Goal: Task Accomplishment & Management: Manage account settings

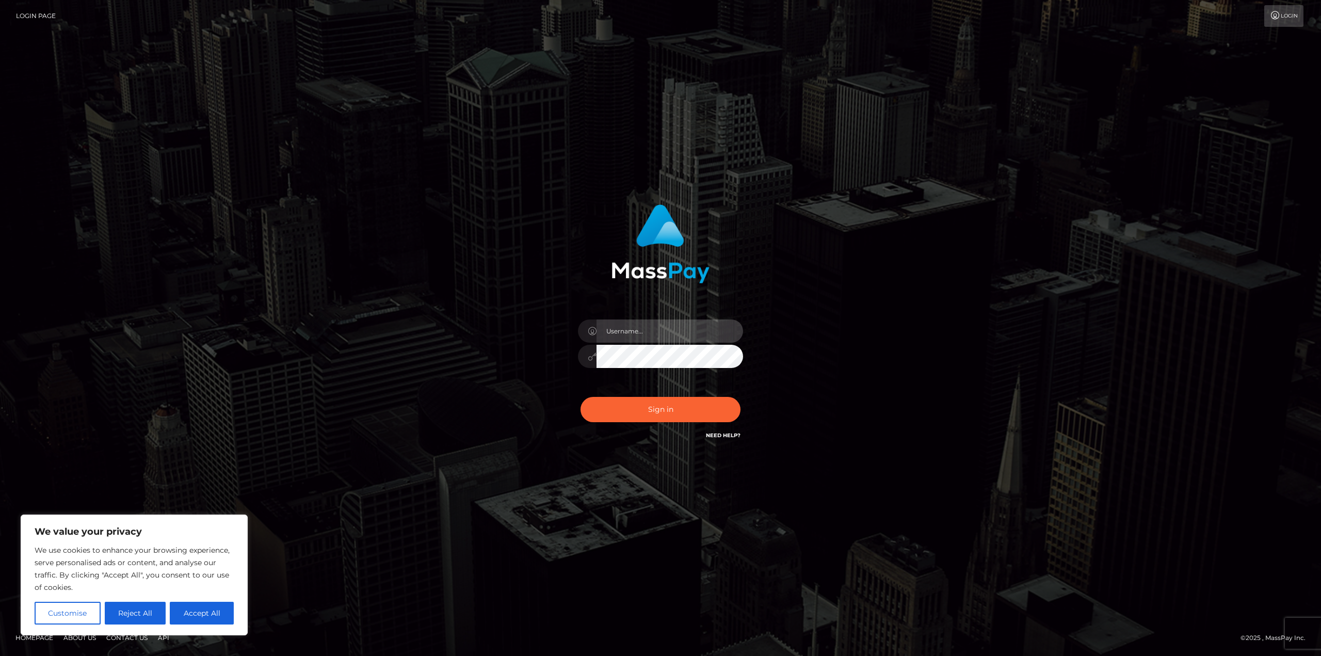
click at [689, 334] on input "text" at bounding box center [669, 330] width 147 height 23
click at [199, 614] on button "Accept All" at bounding box center [202, 613] width 64 height 23
checkbox input "true"
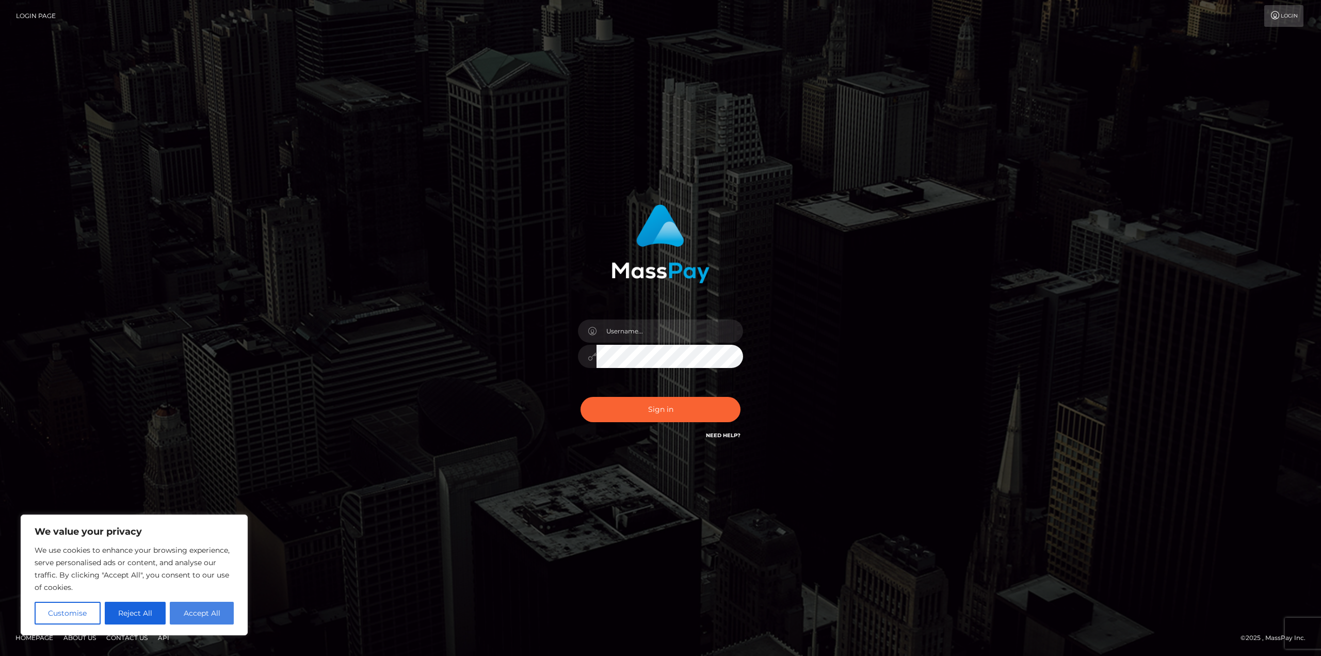
checkbox input "true"
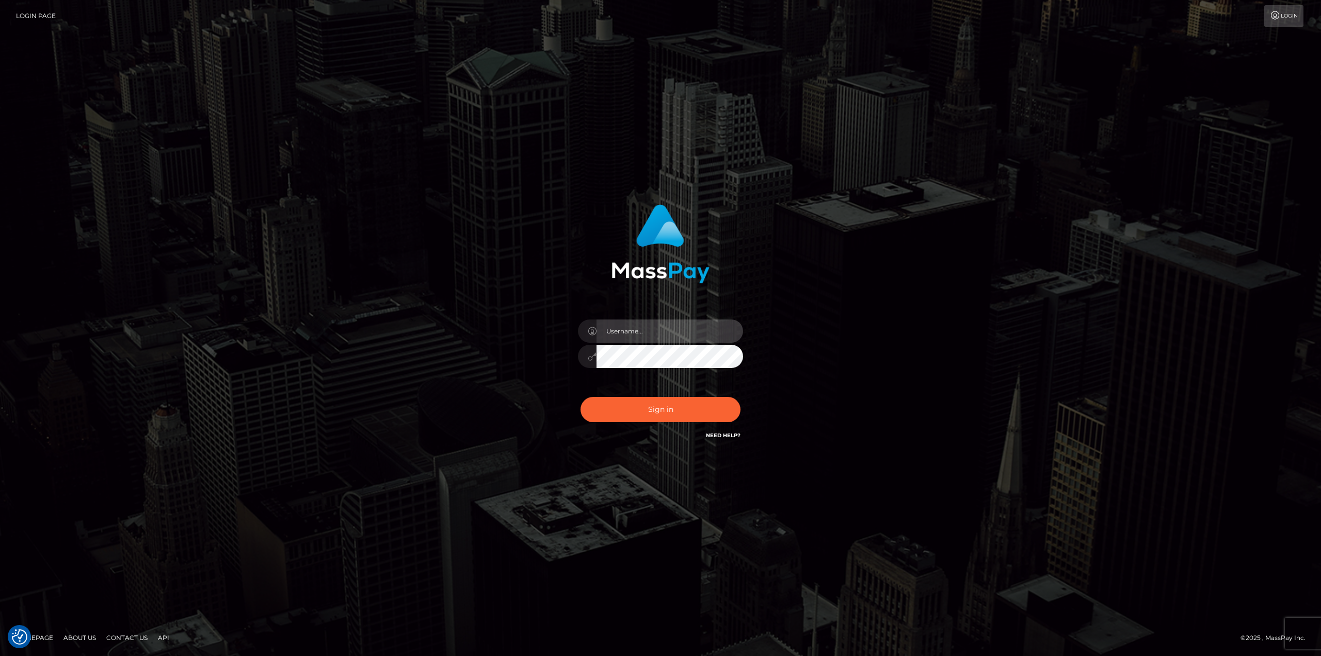
click at [632, 334] on input "text" at bounding box center [669, 330] width 147 height 23
type input "larszander"
click at [662, 408] on button "Sign in" at bounding box center [660, 409] width 160 height 25
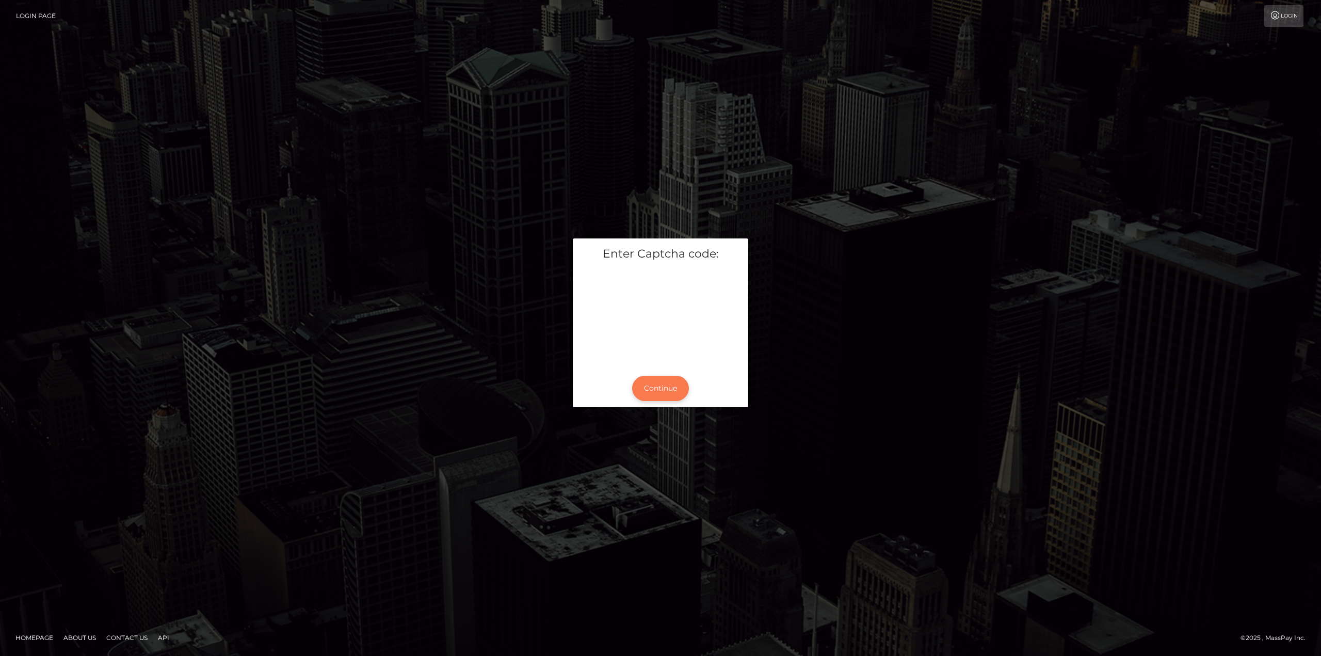
click at [663, 393] on button "Continue" at bounding box center [660, 388] width 57 height 25
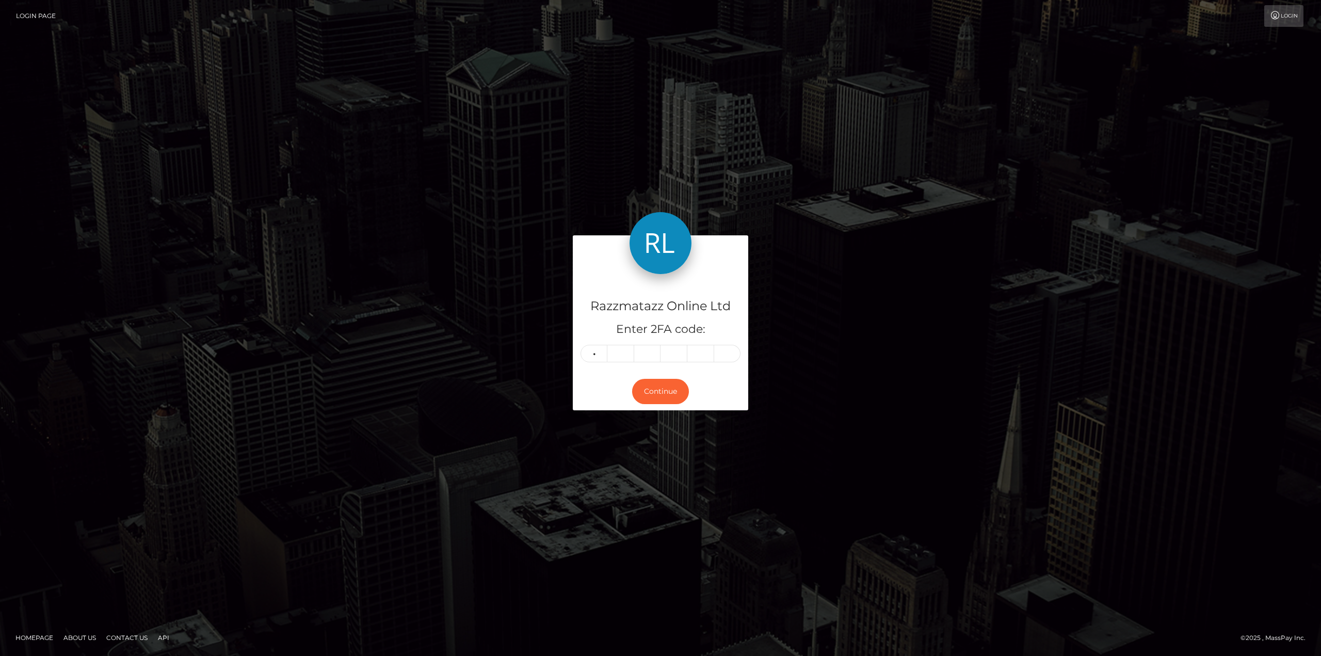
type input "5"
type input "3"
type input "5"
type input "2"
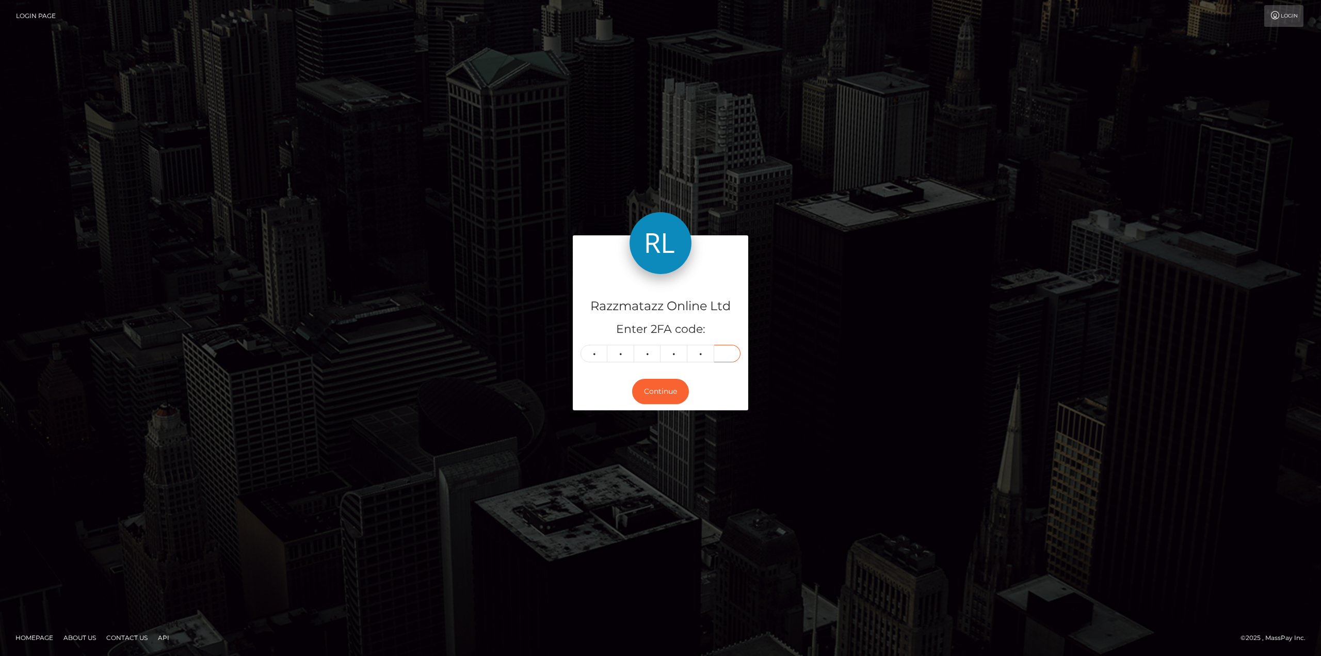
type input "6"
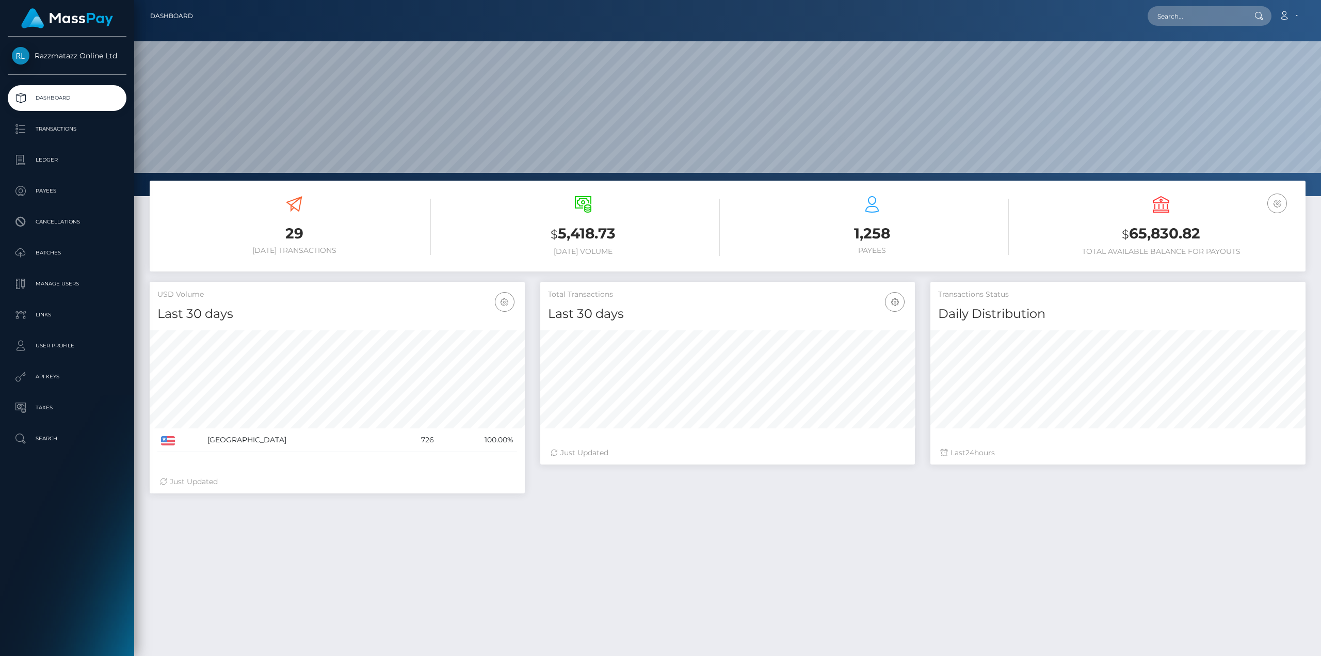
scroll to position [183, 375]
click at [1294, 11] on link "Account" at bounding box center [1288, 16] width 30 height 22
click at [68, 126] on p "Transactions" at bounding box center [67, 128] width 110 height 15
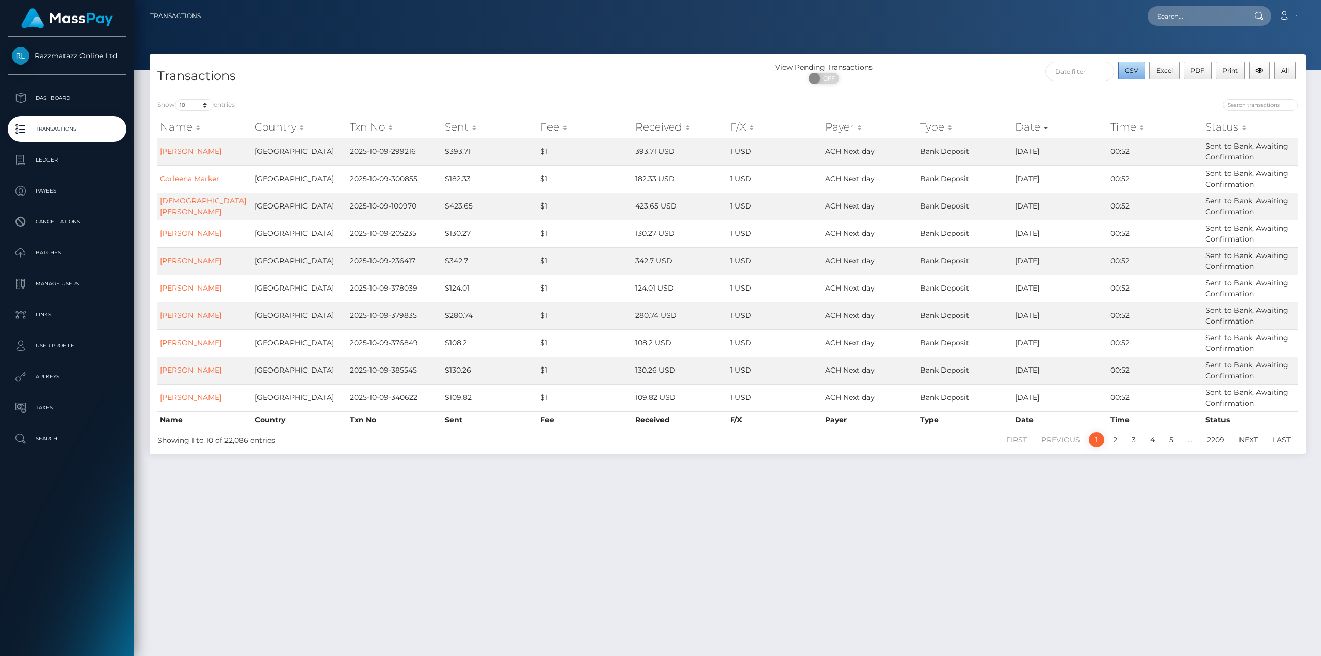
click at [1132, 70] on span "CSV" at bounding box center [1131, 71] width 13 height 8
click at [1293, 10] on link "Account" at bounding box center [1288, 16] width 30 height 22
click at [1254, 66] on link "Logout" at bounding box center [1263, 66] width 83 height 19
